Goal: Information Seeking & Learning: Learn about a topic

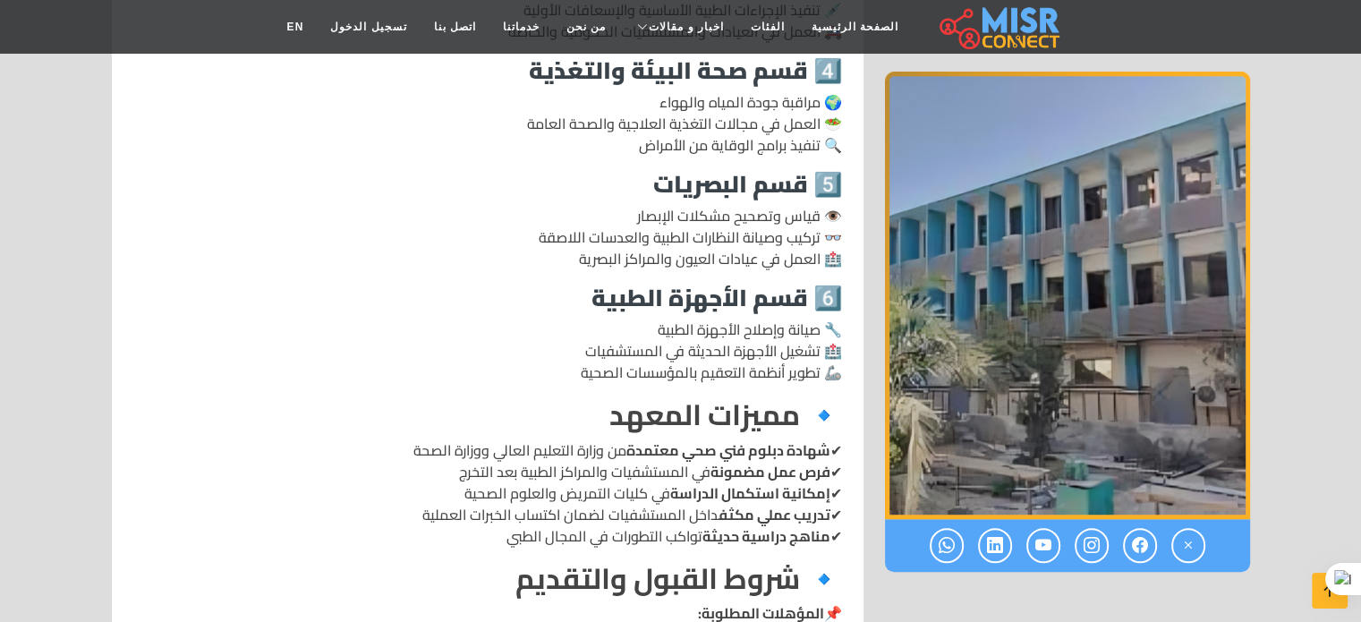
scroll to position [1342, 0]
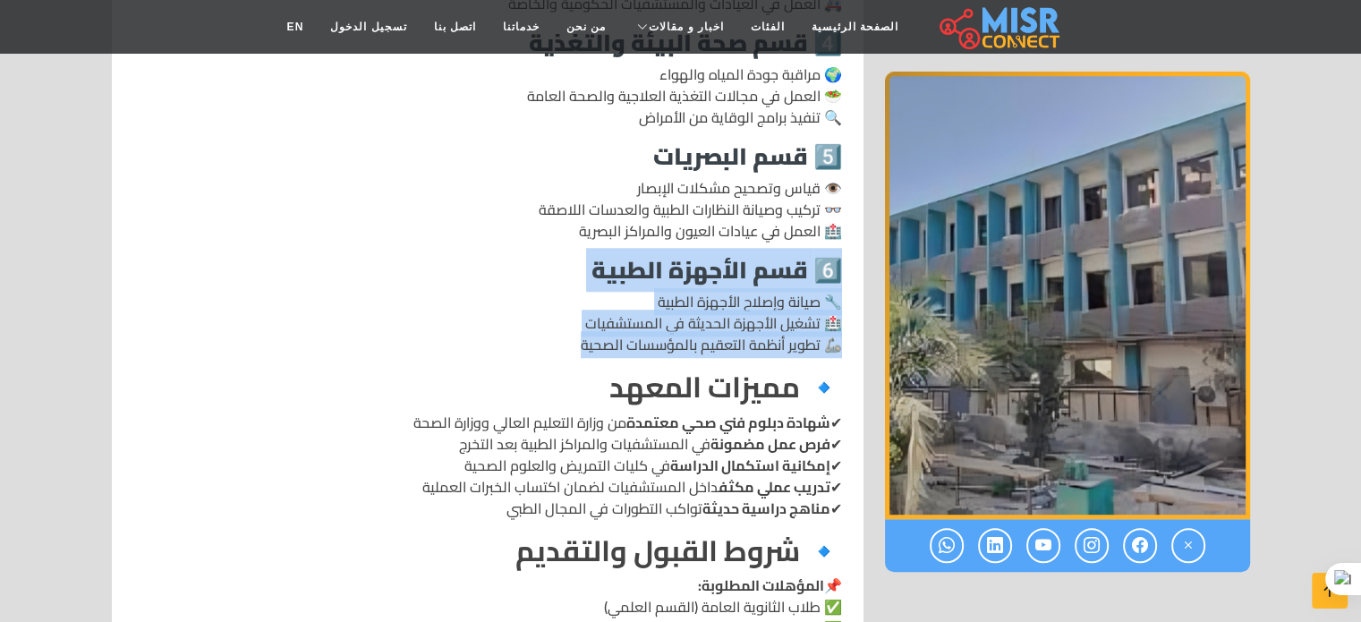
drag, startPoint x: 846, startPoint y: 260, endPoint x: 531, endPoint y: 343, distance: 324.7
click at [531, 343] on div "📍 المعهد الفني الصحي بأسيوط 🔹 نبذة عن المعهد 🔹 الأقسام والتخصصات المتاحة يقدم ا…" at bounding box center [488, 433] width 730 height 2345
click at [510, 276] on h3 "6️⃣ قسم الأجهزة الطبية" at bounding box center [487, 270] width 709 height 28
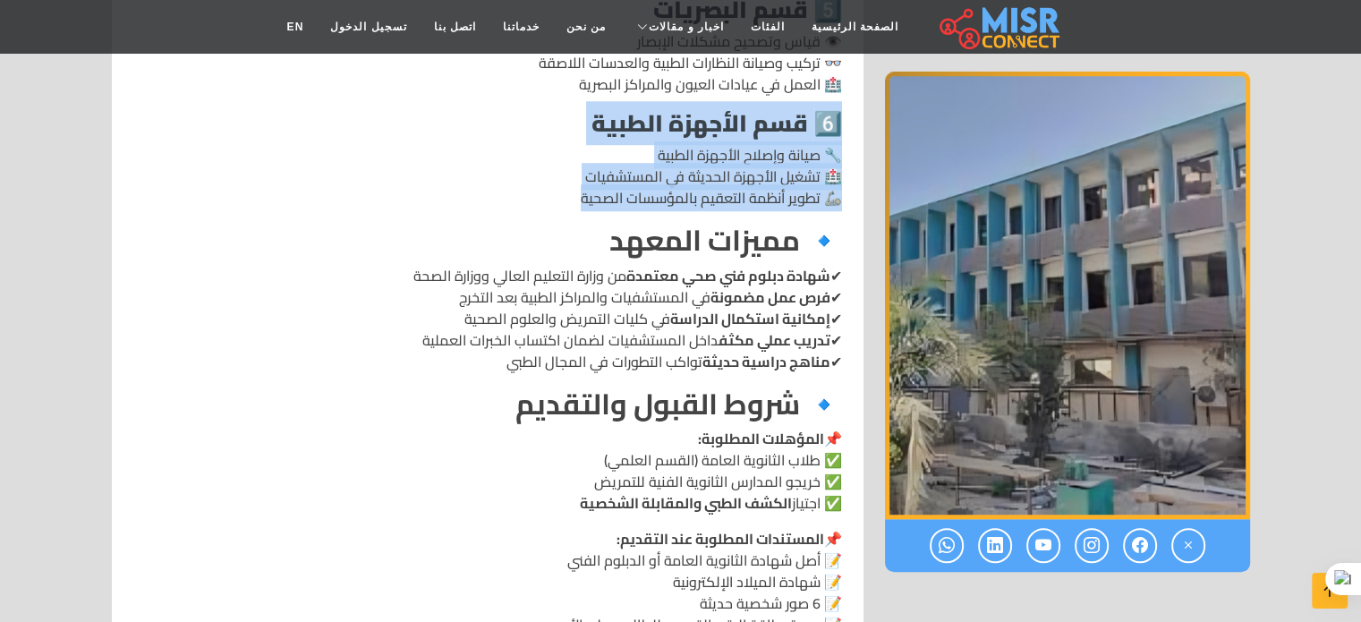
scroll to position [1521, 0]
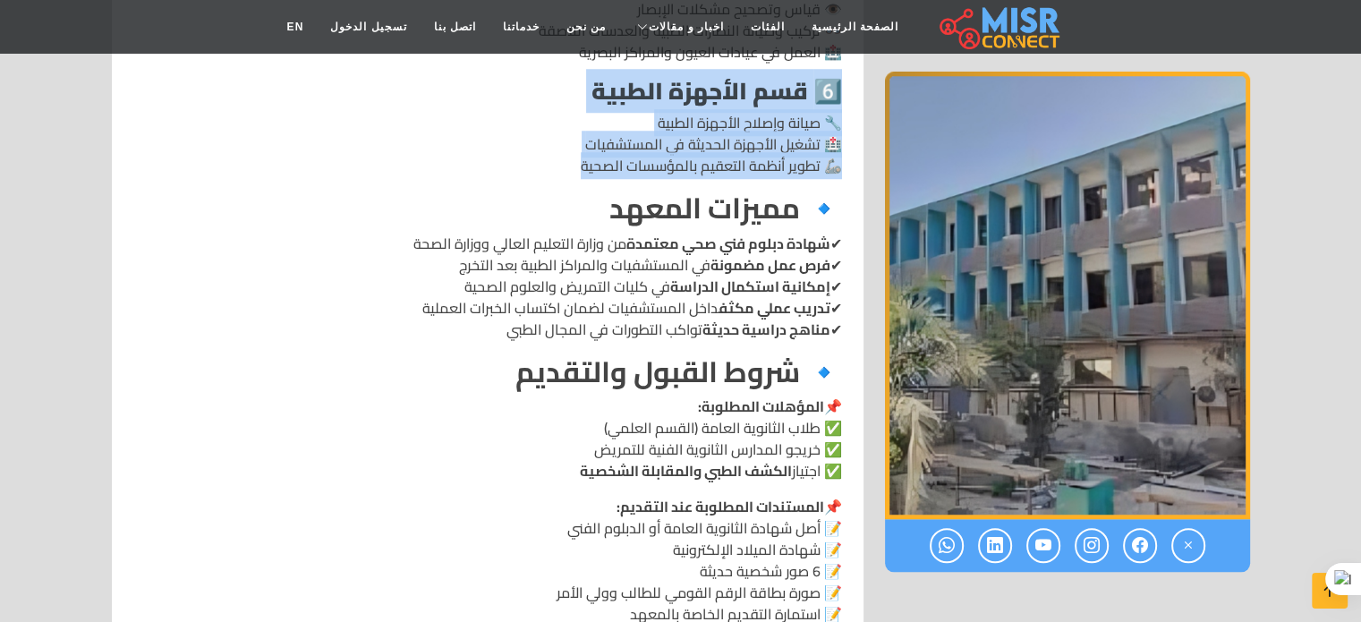
drag, startPoint x: 780, startPoint y: 264, endPoint x: 464, endPoint y: 336, distance: 323.9
click at [464, 336] on p "✔ شهادة دبلوم فني صحي معتمدة من وزارة التعليم العالي ووزارة الصحة ✔ فرص عمل مضم…" at bounding box center [487, 286] width 709 height 107
click at [234, 317] on p "✔ شهادة دبلوم فني صحي معتمدة من وزارة التعليم العالي ووزارة الصحة ✔ فرص عمل مضم…" at bounding box center [487, 286] width 709 height 107
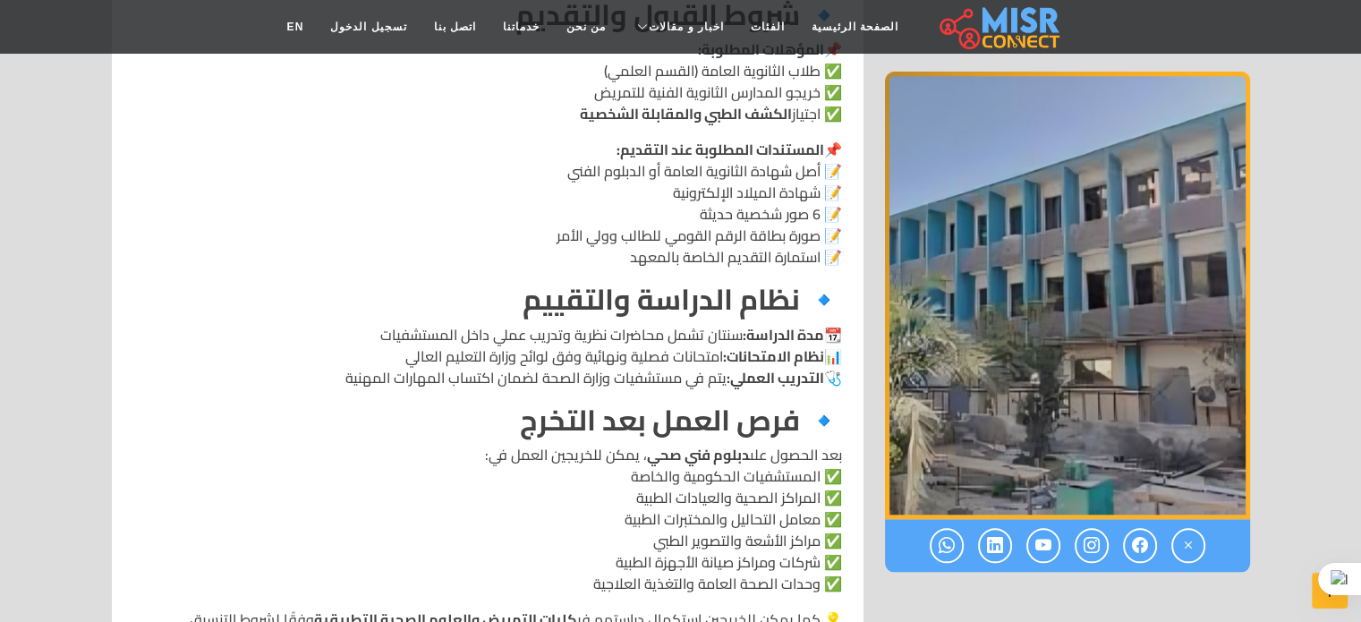
scroll to position [1789, 0]
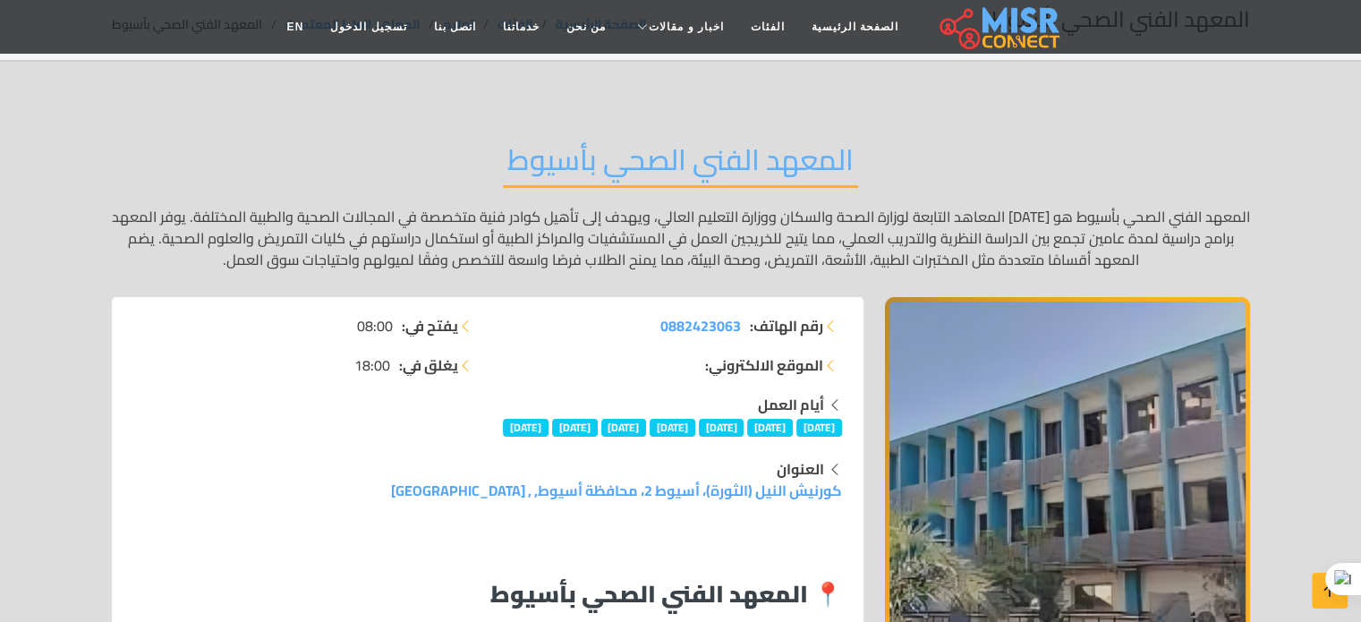
scroll to position [179, 0]
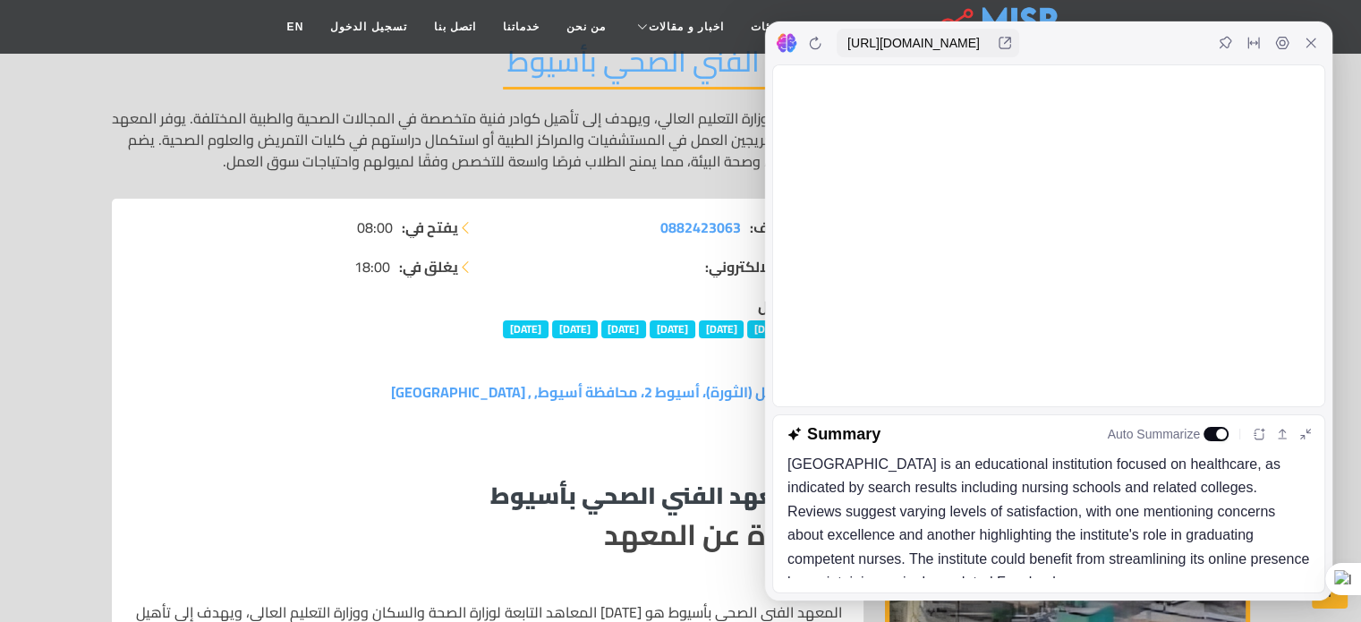
click at [750, 6] on nav "الصفحة الرئيسية الفئات اخبار و مقالات أخبار الرياضة اخبار طبية مشاهير اخبار الس…" at bounding box center [681, 27] width 814 height 63
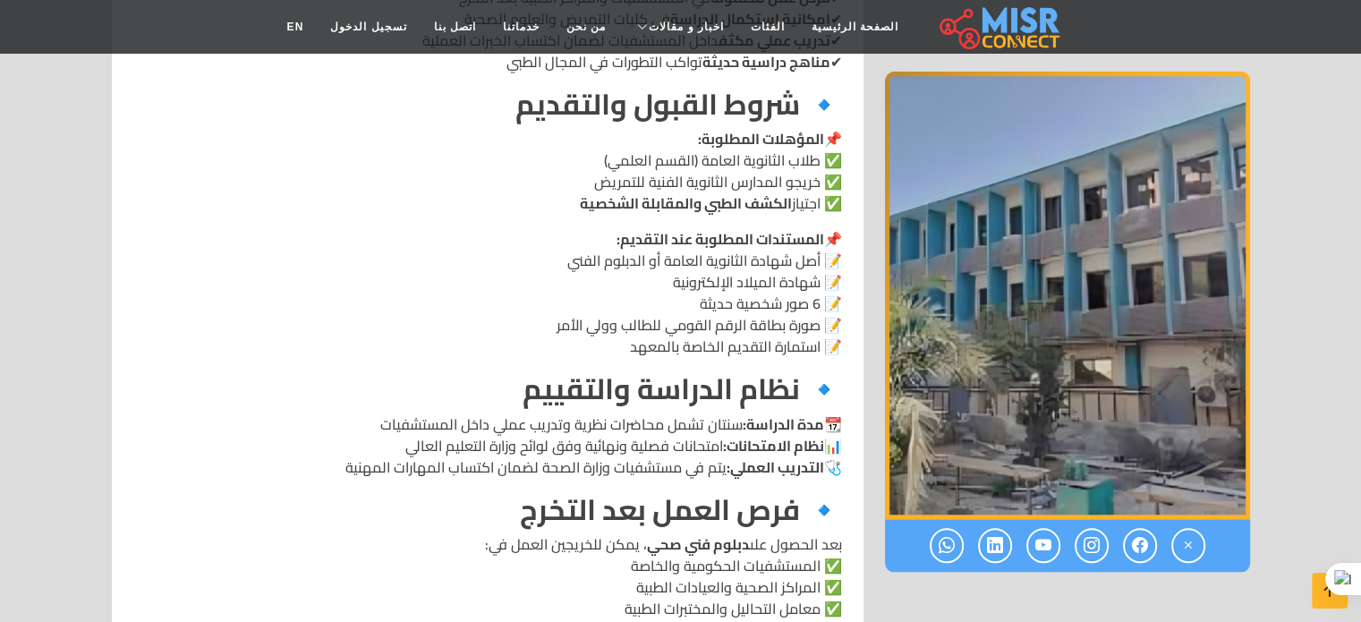
scroll to position [1789, 0]
drag, startPoint x: 550, startPoint y: 274, endPoint x: 769, endPoint y: 273, distance: 219.2
click at [769, 273] on p "📌 المستندات المطلوبة عند التقديم: 📝 أصل شهادة الثانوية العامة أو الدبلوم الفني …" at bounding box center [487, 291] width 709 height 129
click at [531, 263] on p "📌 المستندات المطلوبة عند التقديم: 📝 أصل شهادة الثانوية العامة أو الدبلوم الفني …" at bounding box center [487, 291] width 709 height 129
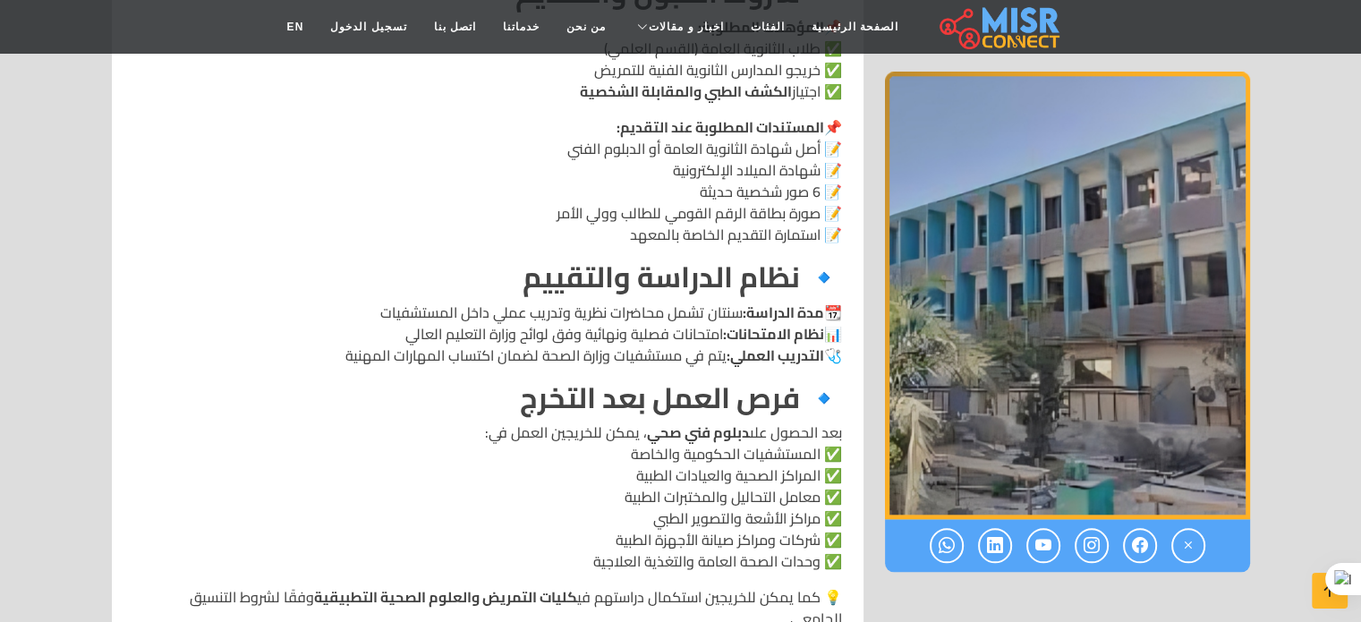
scroll to position [1968, 0]
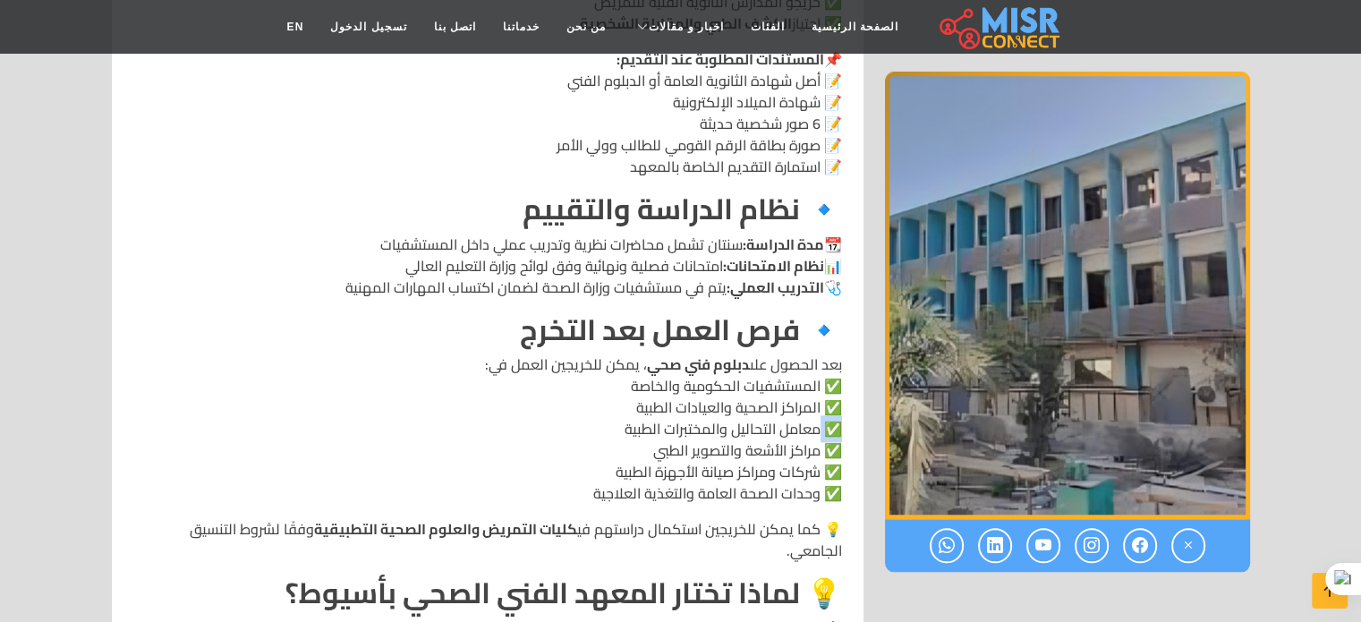
drag, startPoint x: 816, startPoint y: 422, endPoint x: 837, endPoint y: 425, distance: 21.6
click at [837, 425] on p "بعد الحصول على دبلوم فني صحي ، يمكن للخريجين العمل في: ✅ المستشفيات الحكومية وا…" at bounding box center [487, 428] width 709 height 150
click at [365, 418] on p "بعد الحصول على دبلوم فني صحي ، يمكن للخريجين العمل في: ✅ المستشفيات الحكومية وا…" at bounding box center [487, 428] width 709 height 150
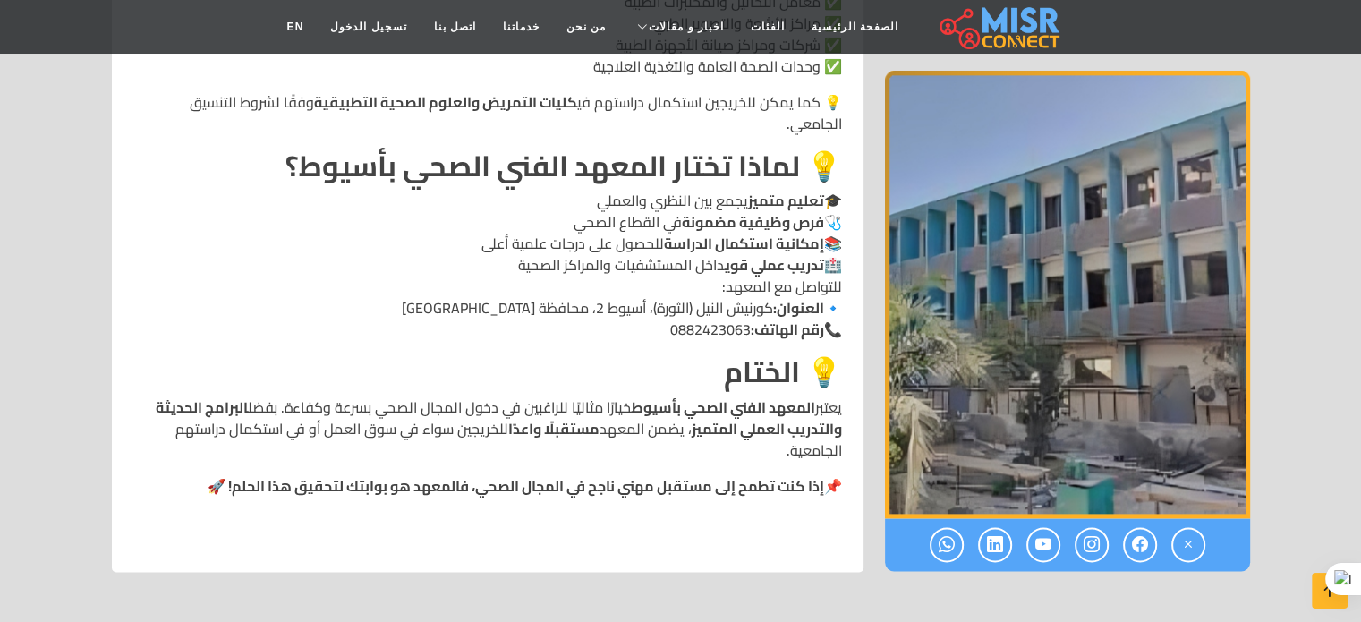
scroll to position [2416, 0]
